Goal: Find specific page/section: Find specific page/section

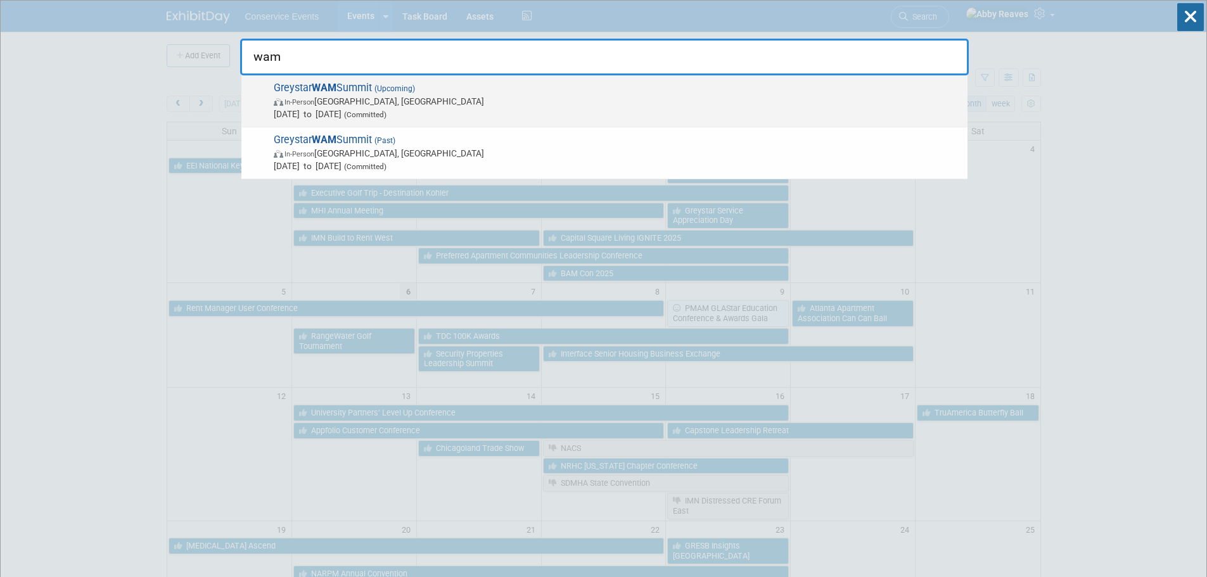
type input "wam"
click at [474, 89] on span "Greystar WAM Summit (Upcoming) In-Person [GEOGRAPHIC_DATA], [GEOGRAPHIC_DATA] […" at bounding box center [615, 101] width 691 height 39
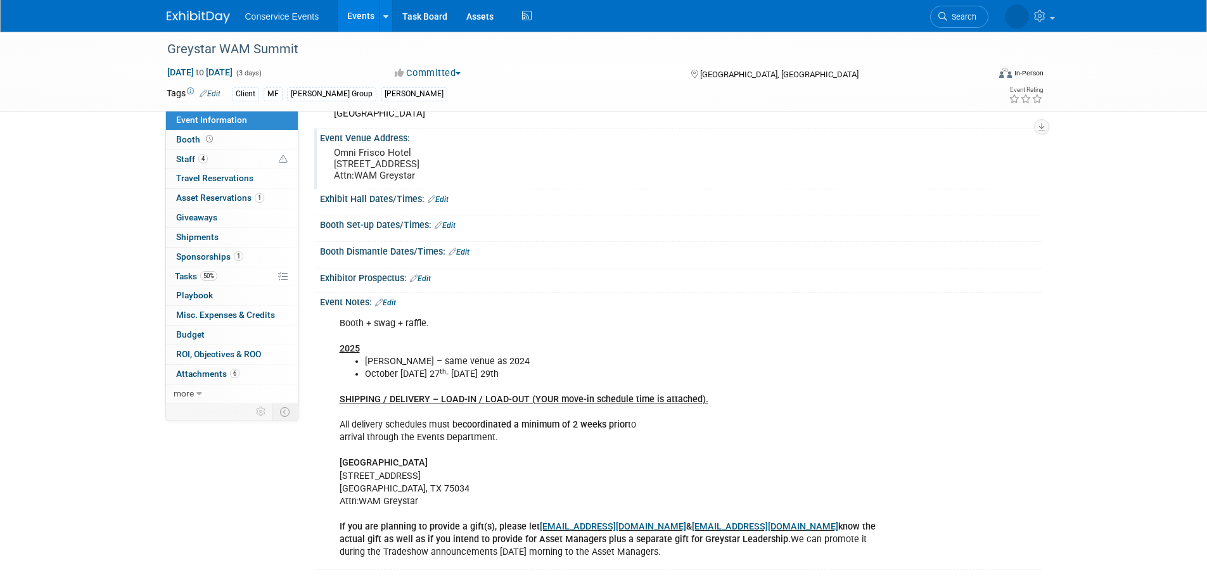
scroll to position [200, 0]
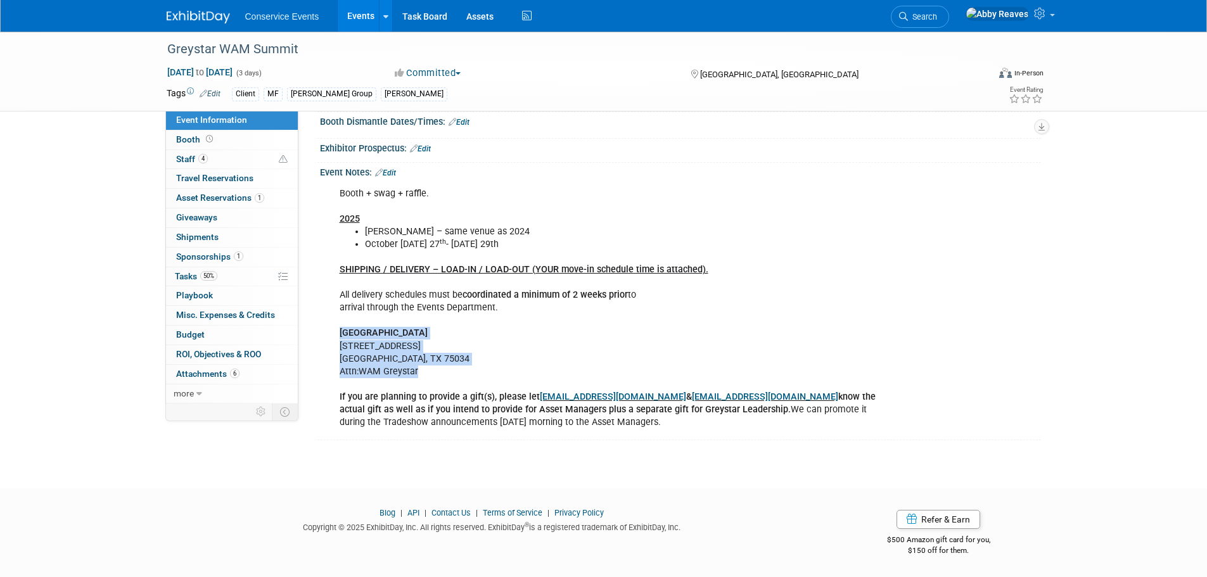
drag, startPoint x: 425, startPoint y: 371, endPoint x: 338, endPoint y: 336, distance: 94.1
click at [338, 336] on div "Booth + swag + raffle. 2025 Omni Frisco – same venue as 2024 October Monday 27 …" at bounding box center [616, 308] width 571 height 254
copy div "Omni Frisco Hotel 11 Cowboys Way Frisco, TX 75034 Attn:WAM Greystar"
click at [322, 326] on div "Booth + swag + raffle. 2025 Omni Frisco – same venue as 2024 October Monday 27 …" at bounding box center [680, 307] width 721 height 258
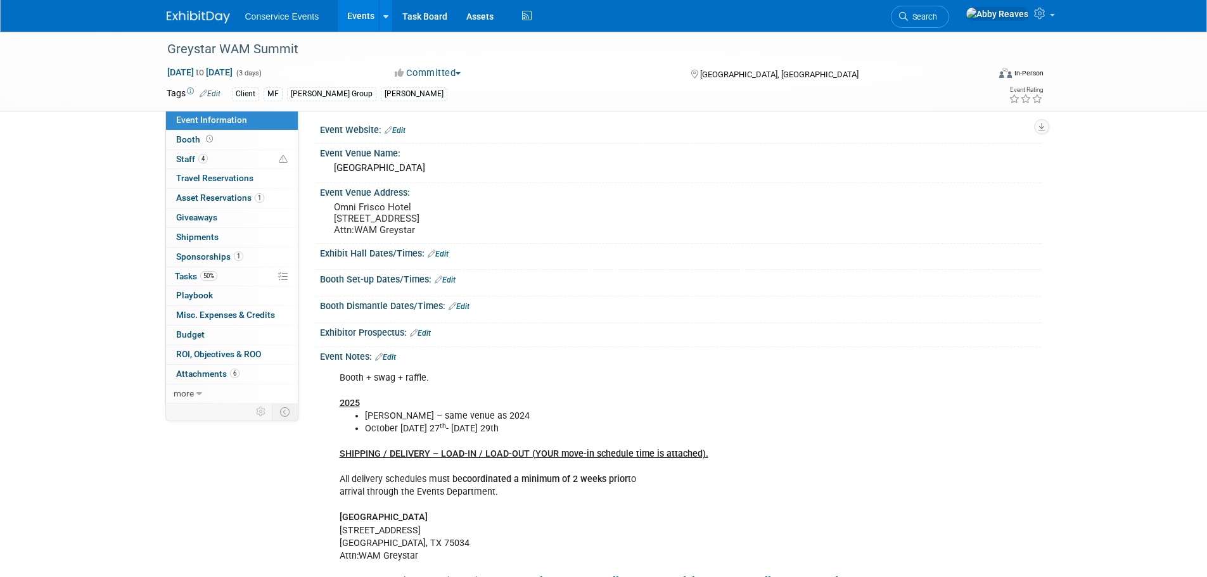
scroll to position [0, 0]
